Goal: Task Accomplishment & Management: Manage account settings

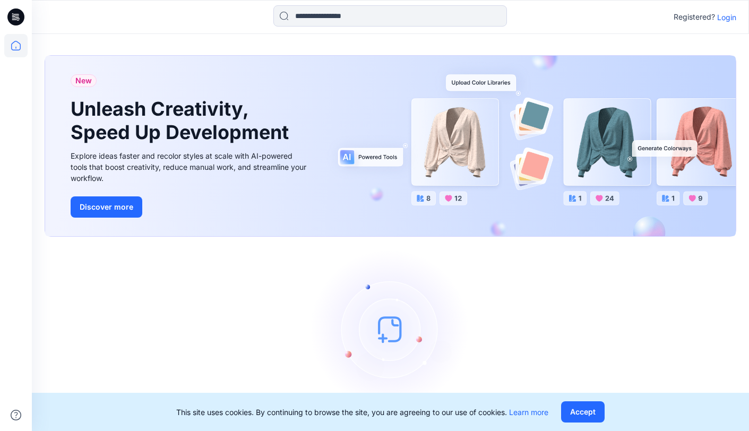
click at [726, 19] on p "Login" at bounding box center [726, 17] width 19 height 11
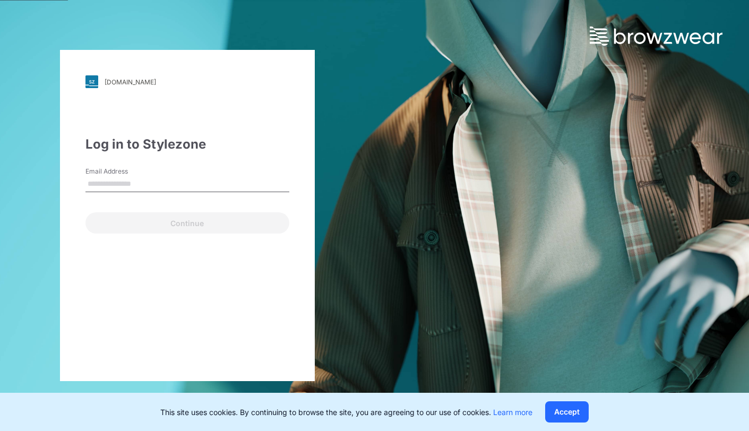
type input "**********"
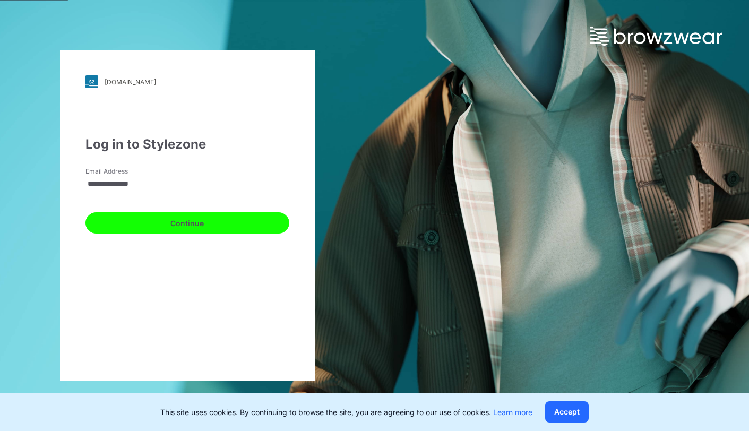
click at [137, 223] on button "Continue" at bounding box center [187, 222] width 204 height 21
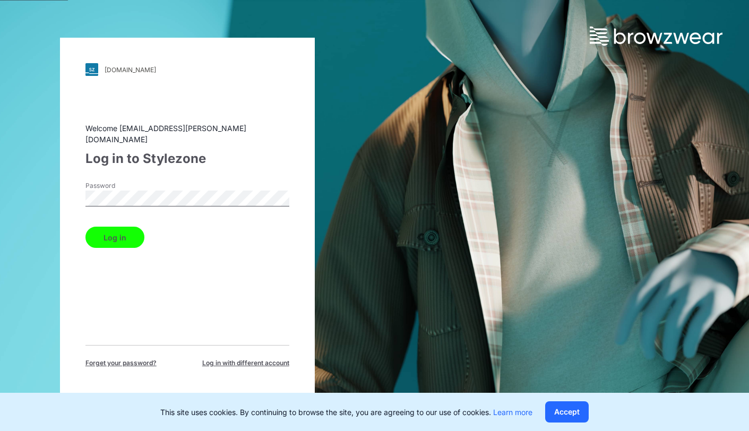
click at [127, 231] on button "Log in" at bounding box center [114, 237] width 59 height 21
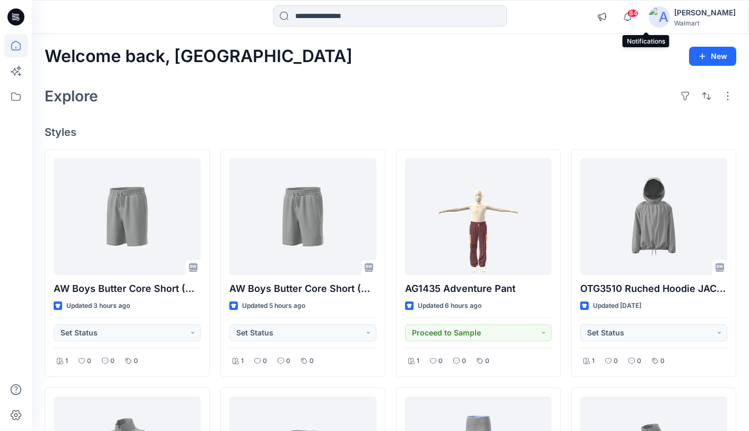
click at [639, 15] on span "84" at bounding box center [633, 13] width 12 height 8
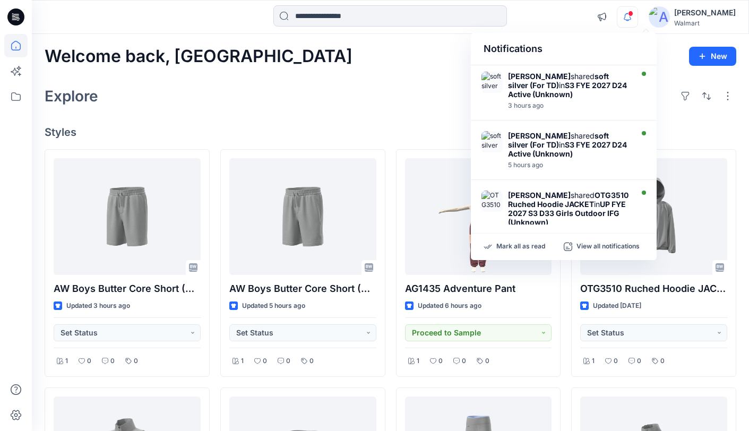
click at [383, 88] on div "Explore" at bounding box center [391, 95] width 692 height 25
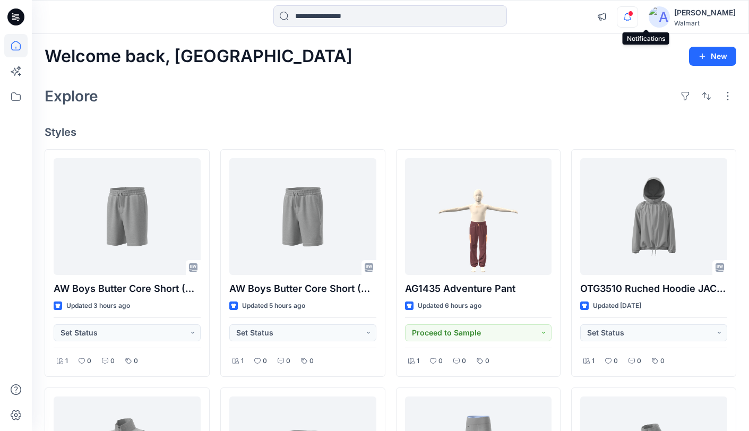
click at [638, 15] on icon "button" at bounding box center [627, 16] width 20 height 21
